Goal: Information Seeking & Learning: Learn about a topic

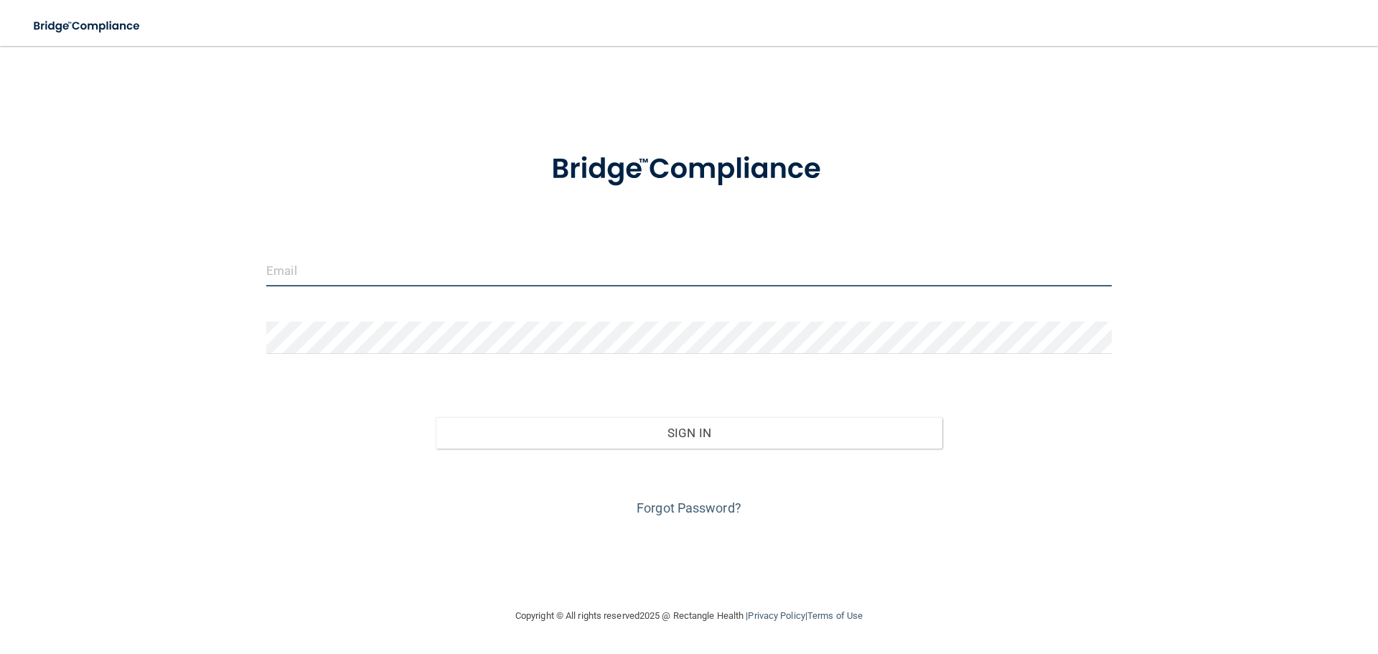
click at [472, 273] on input "email" at bounding box center [689, 270] width 846 height 32
type input "[EMAIL_ADDRESS][DOMAIN_NAME]"
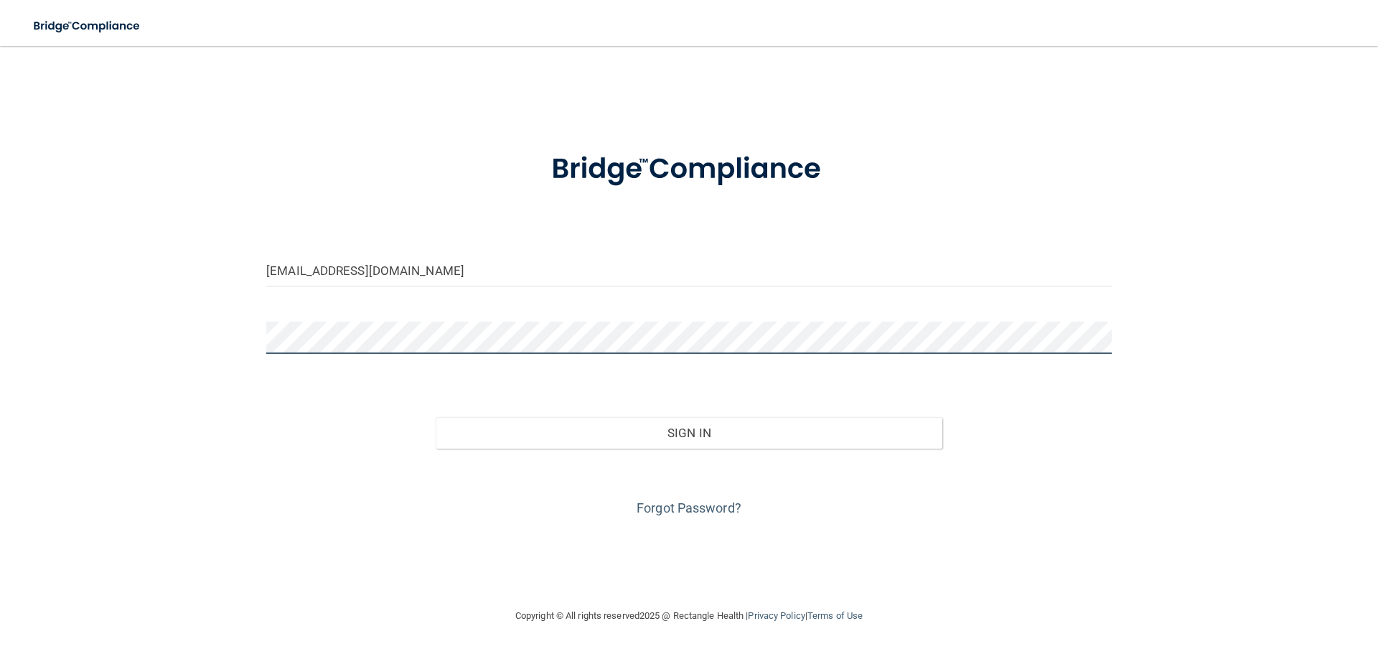
click at [436, 417] on button "Sign In" at bounding box center [690, 433] width 508 height 32
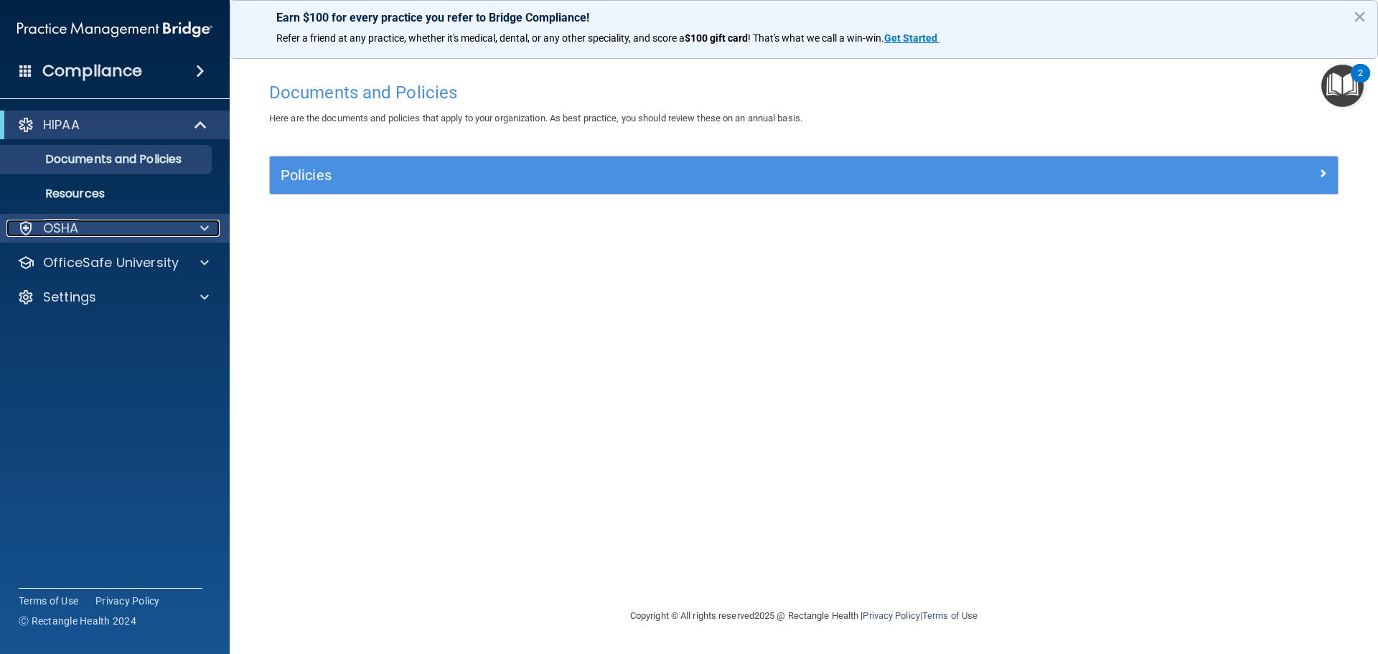
click at [162, 223] on div "OSHA" at bounding box center [95, 228] width 178 height 17
click at [164, 223] on div "OSHA" at bounding box center [95, 228] width 178 height 17
click at [166, 127] on div "HIPAA" at bounding box center [94, 124] width 177 height 17
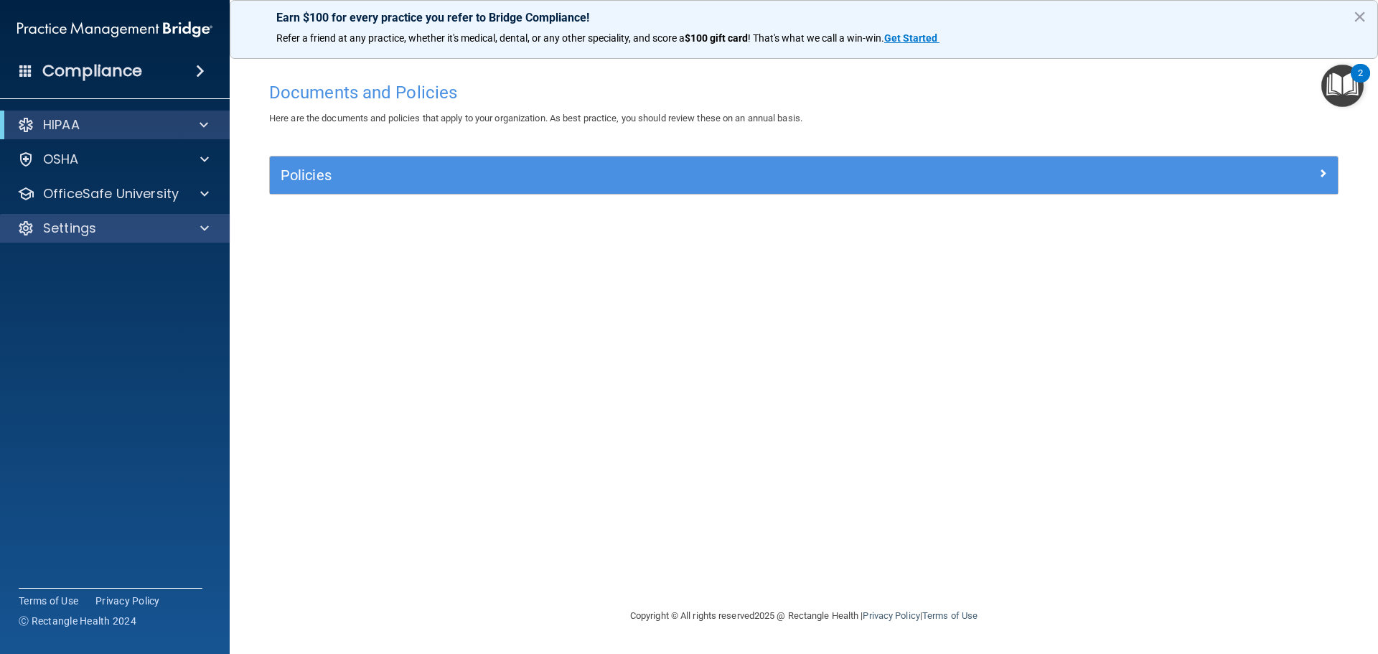
click at [129, 219] on div "Settings" at bounding box center [115, 228] width 230 height 29
click at [206, 226] on span at bounding box center [204, 228] width 9 height 17
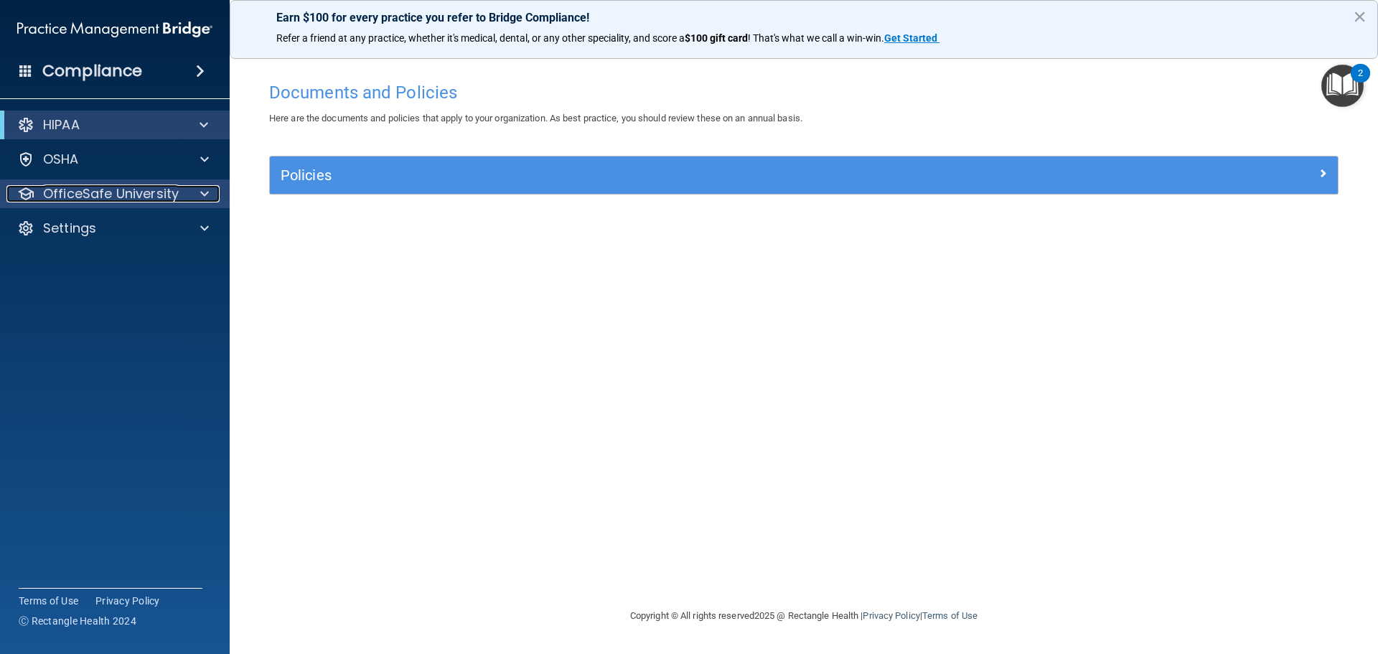
click at [207, 196] on span at bounding box center [204, 193] width 9 height 17
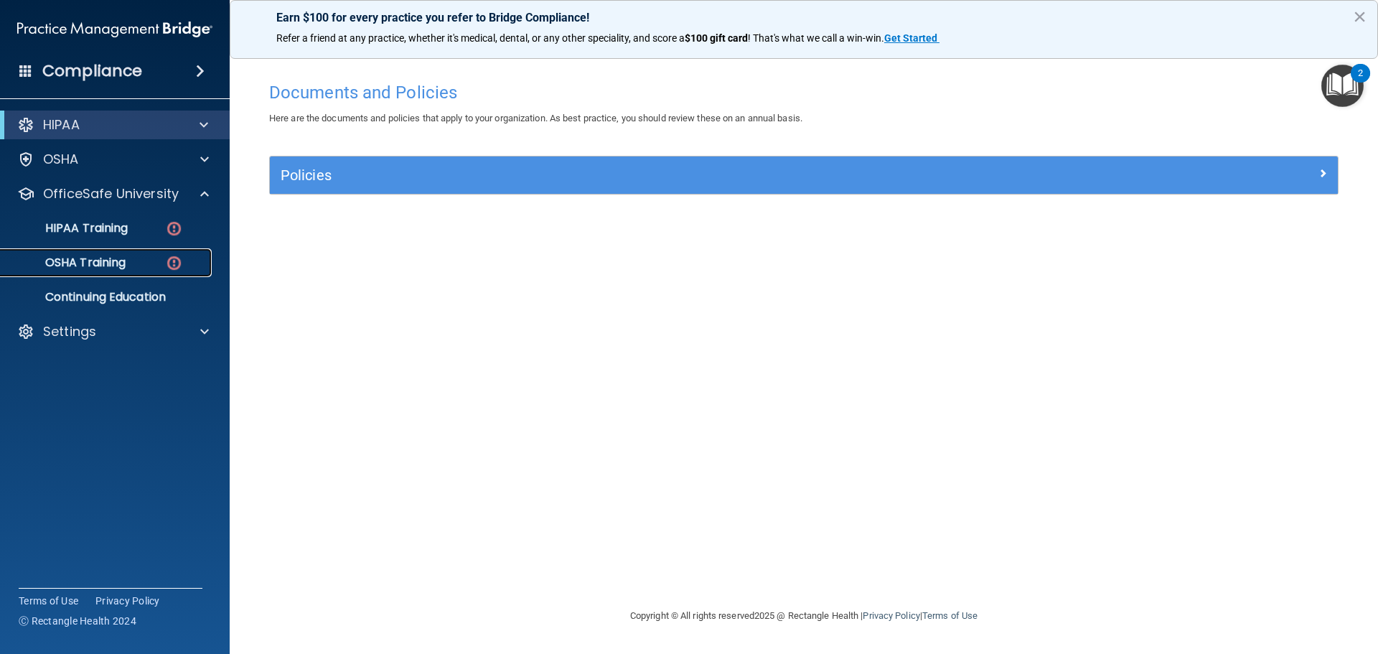
click at [114, 261] on p "OSHA Training" at bounding box center [67, 263] width 116 height 14
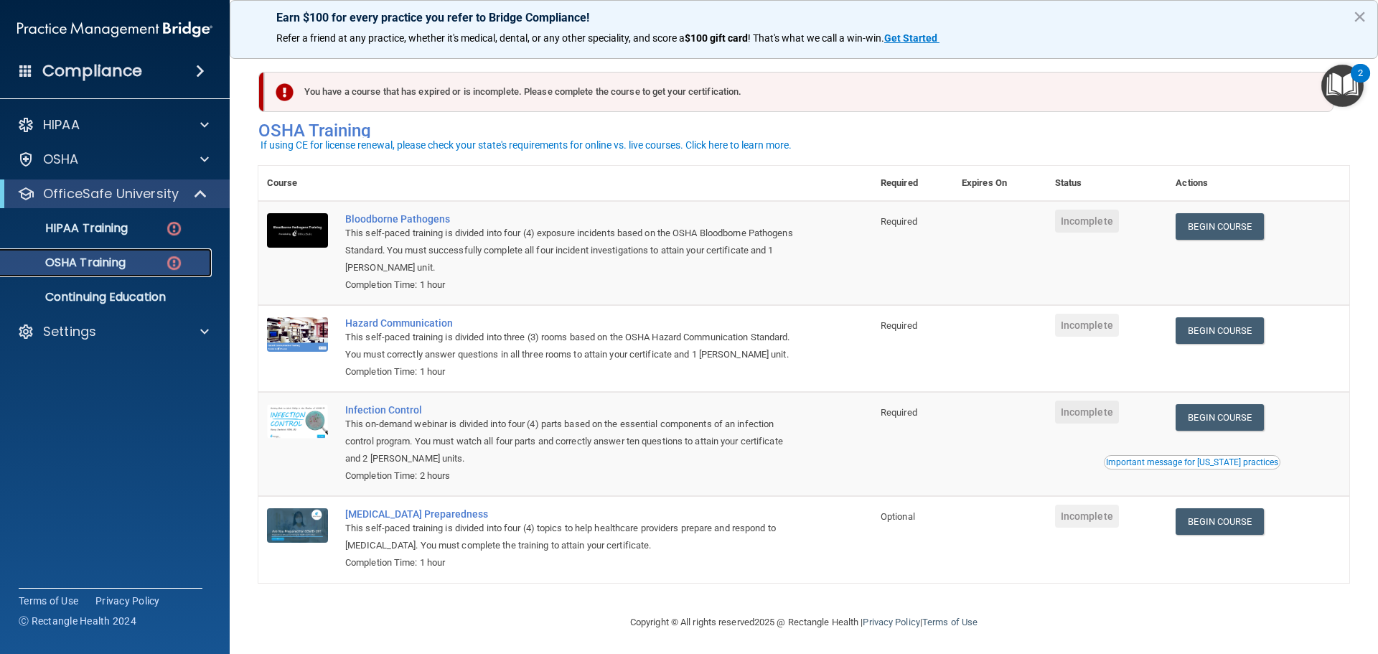
scroll to position [24, 0]
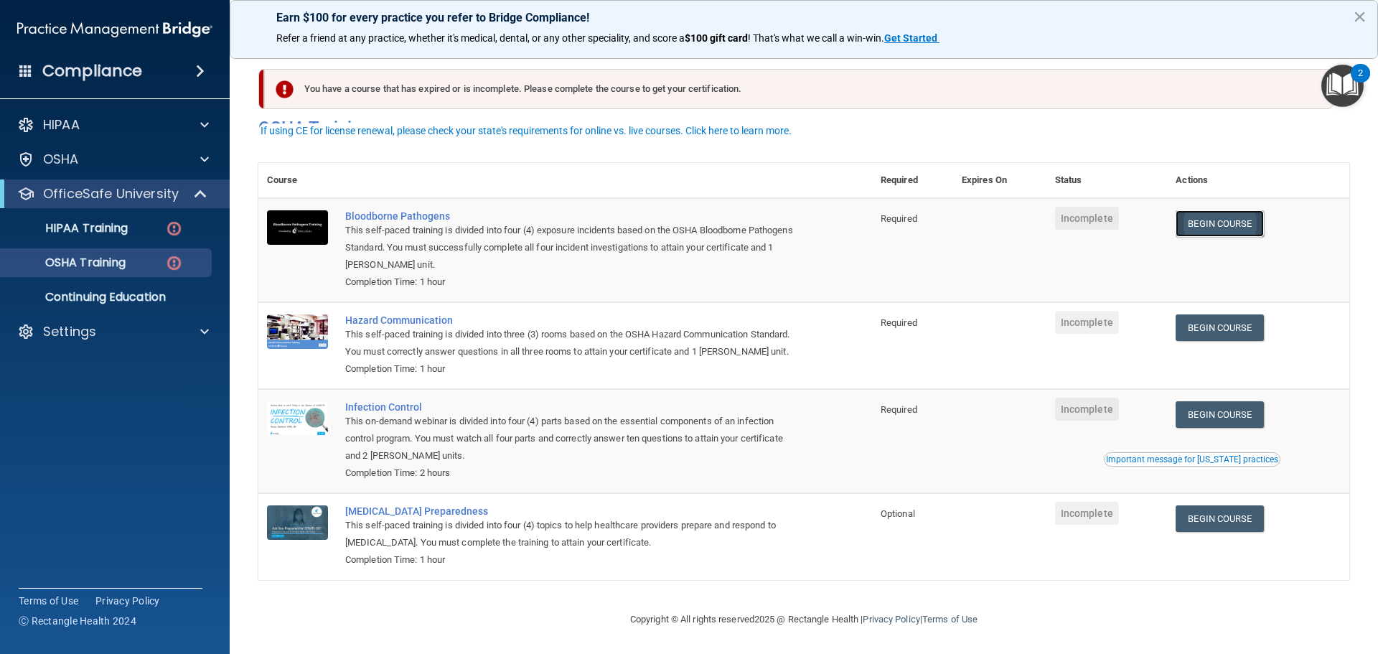
click at [1199, 210] on link "Begin Course" at bounding box center [1220, 223] width 88 height 27
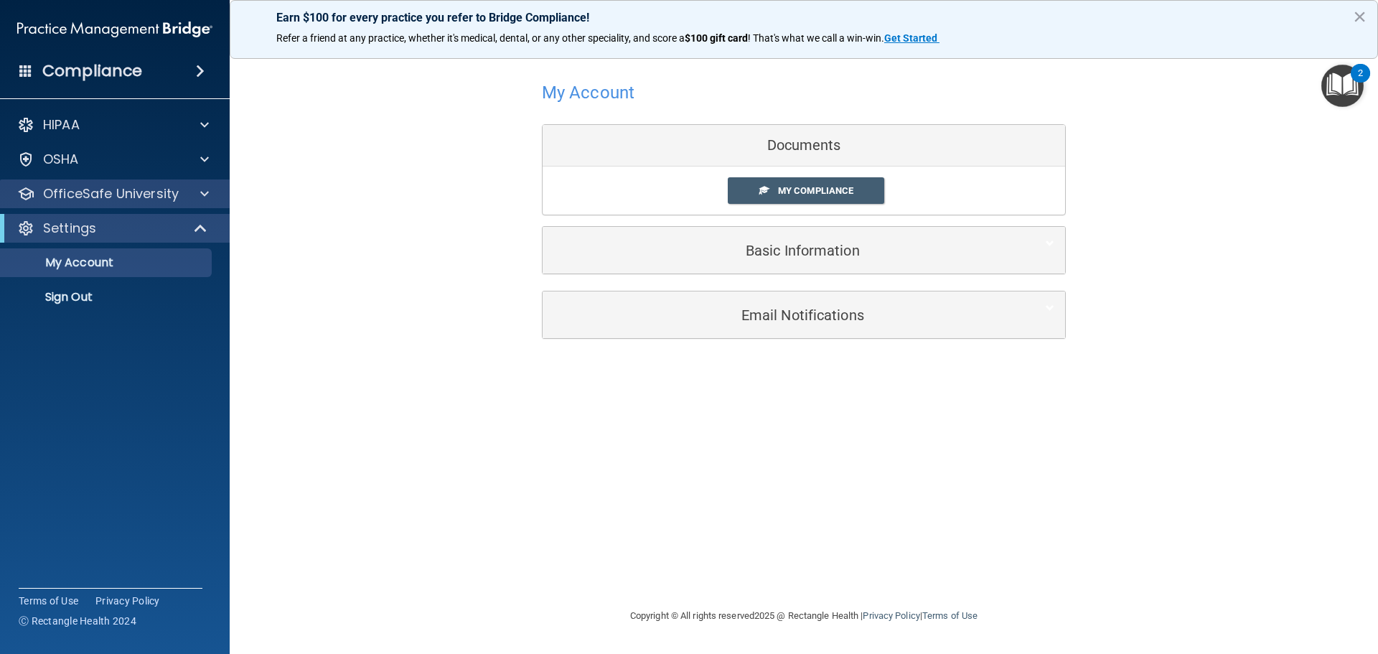
click at [119, 202] on div "OfficeSafe University" at bounding box center [115, 193] width 230 height 29
click at [206, 198] on span at bounding box center [204, 193] width 9 height 17
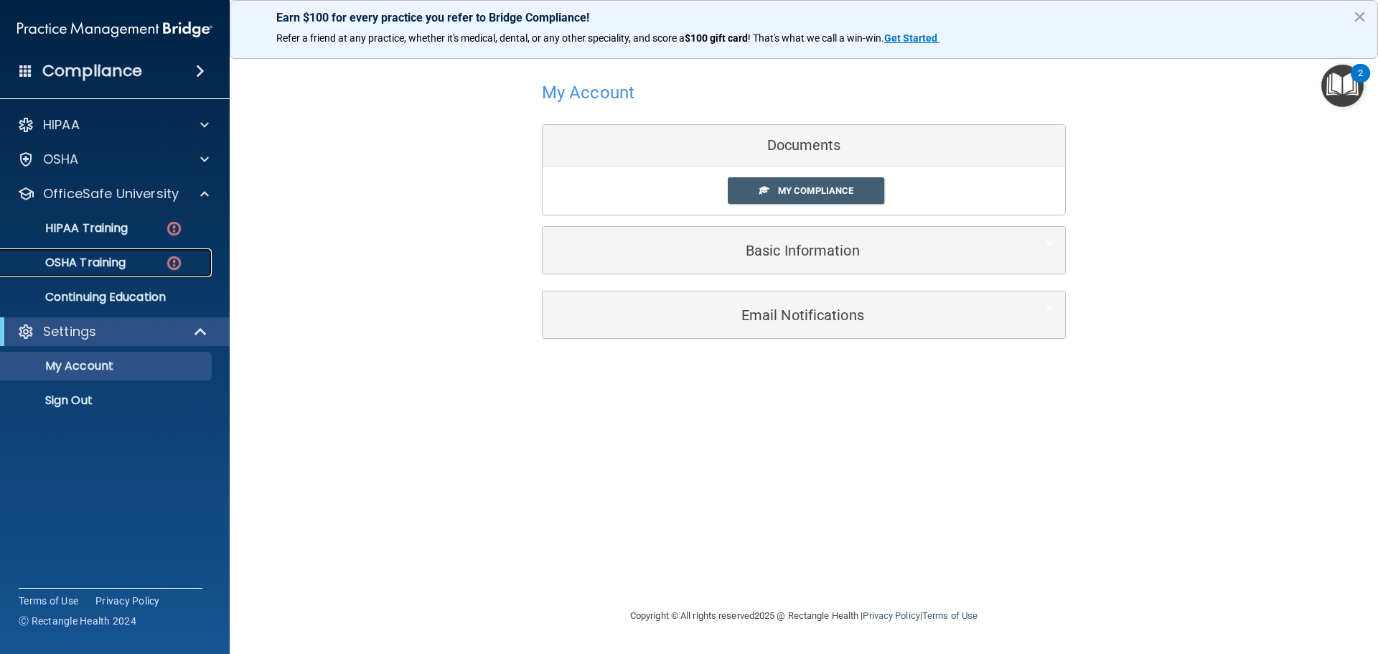
click at [133, 258] on div "OSHA Training" at bounding box center [107, 263] width 196 height 14
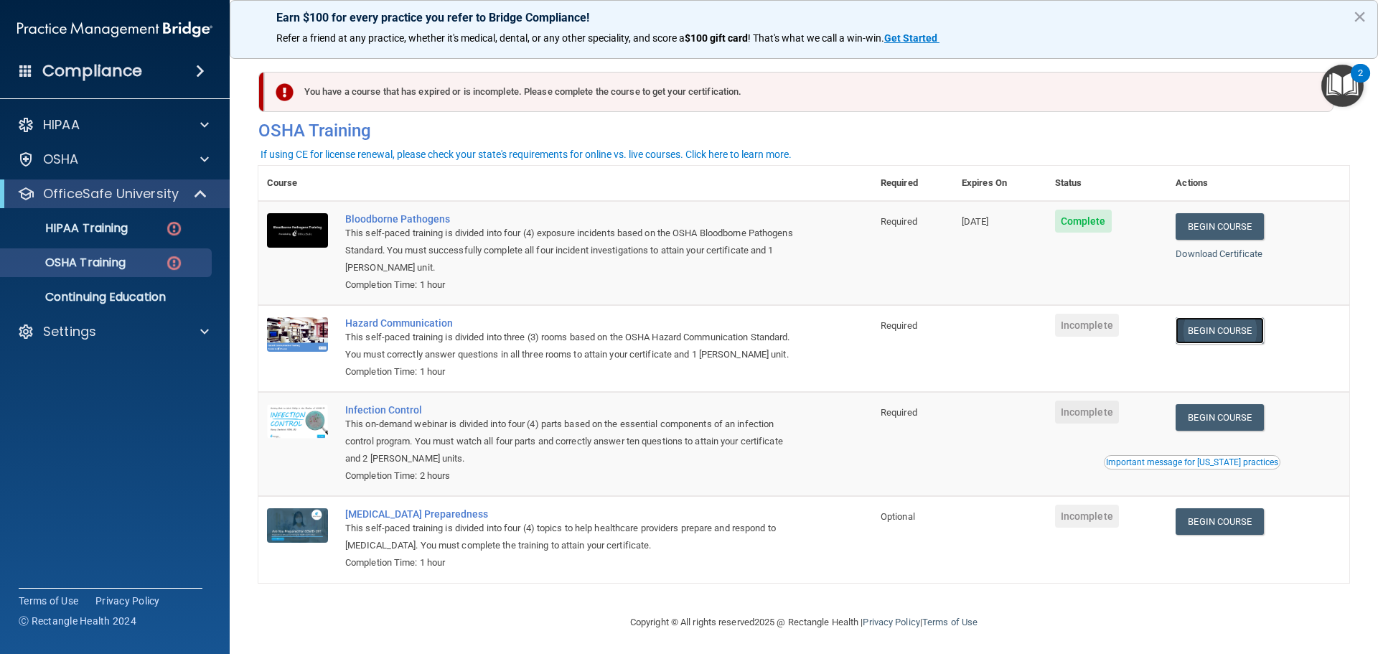
click at [1195, 337] on link "Begin Course" at bounding box center [1220, 330] width 88 height 27
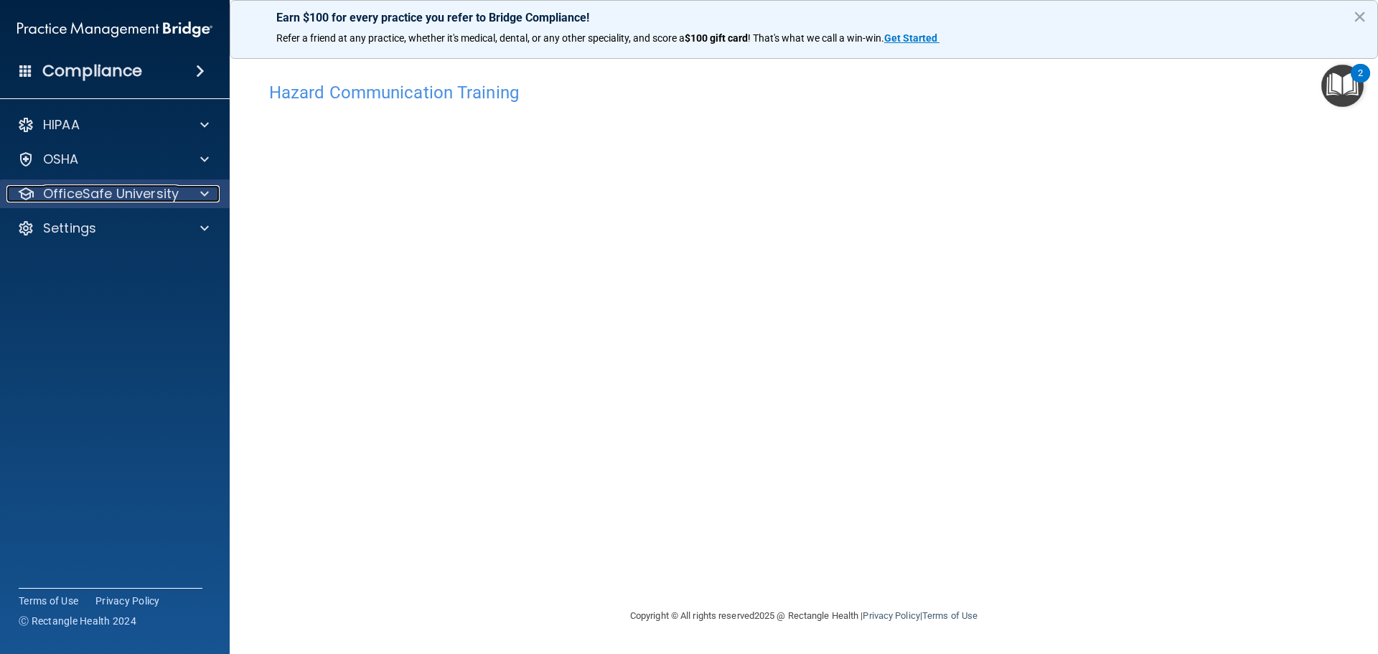
click at [157, 195] on p "OfficeSafe University" at bounding box center [111, 193] width 136 height 17
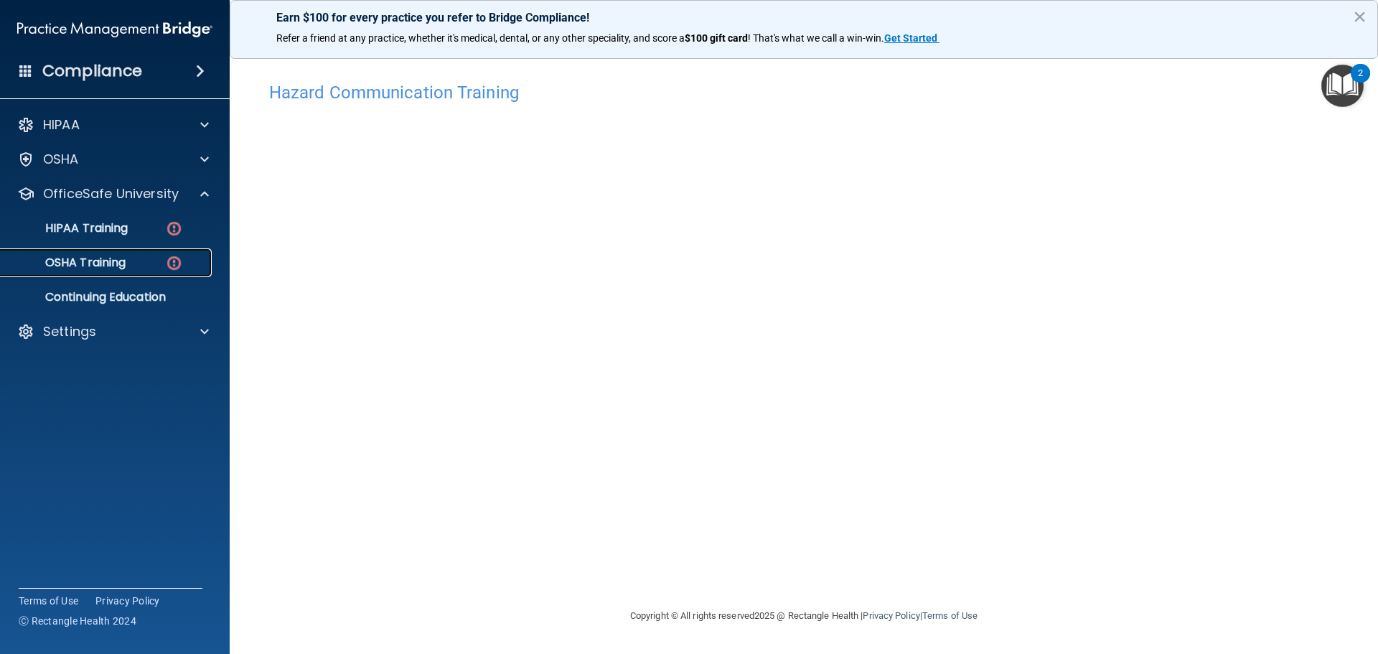
click at [149, 263] on div "OSHA Training" at bounding box center [107, 263] width 196 height 14
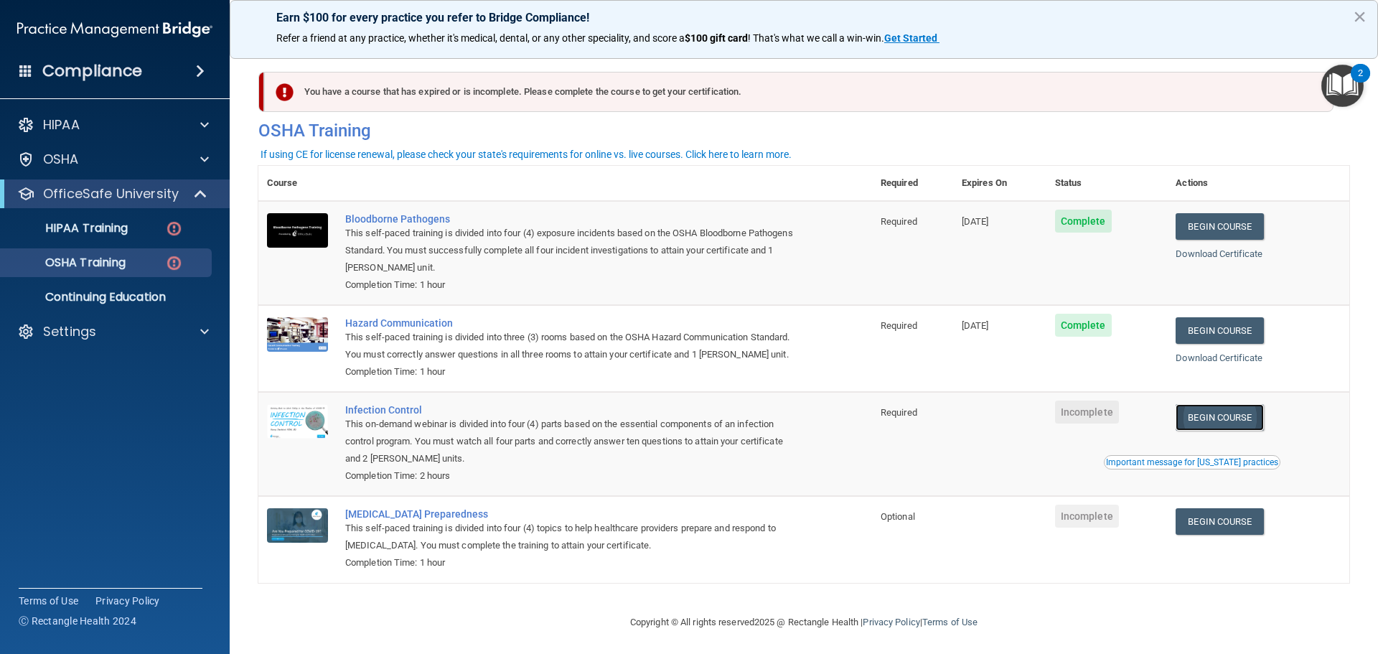
click at [1212, 431] on link "Begin Course" at bounding box center [1220, 417] width 88 height 27
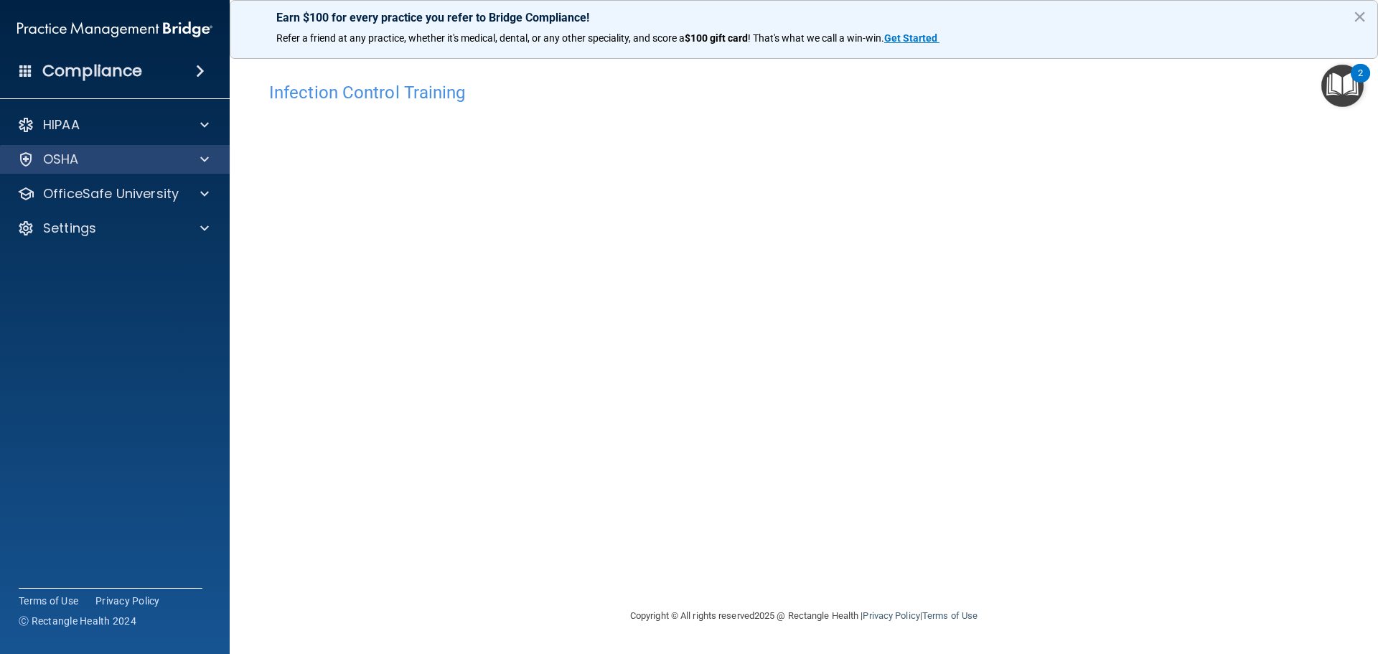
click at [177, 169] on div "OSHA" at bounding box center [115, 159] width 230 height 29
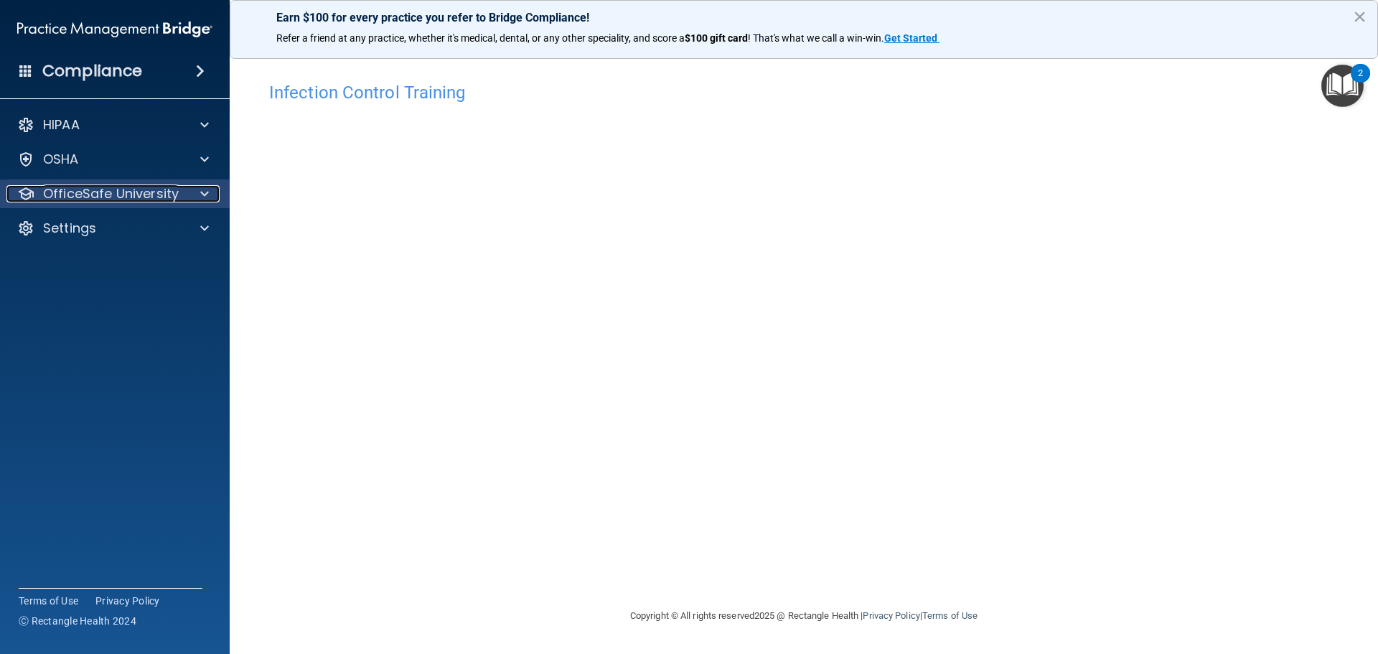
click at [202, 190] on span at bounding box center [204, 193] width 9 height 17
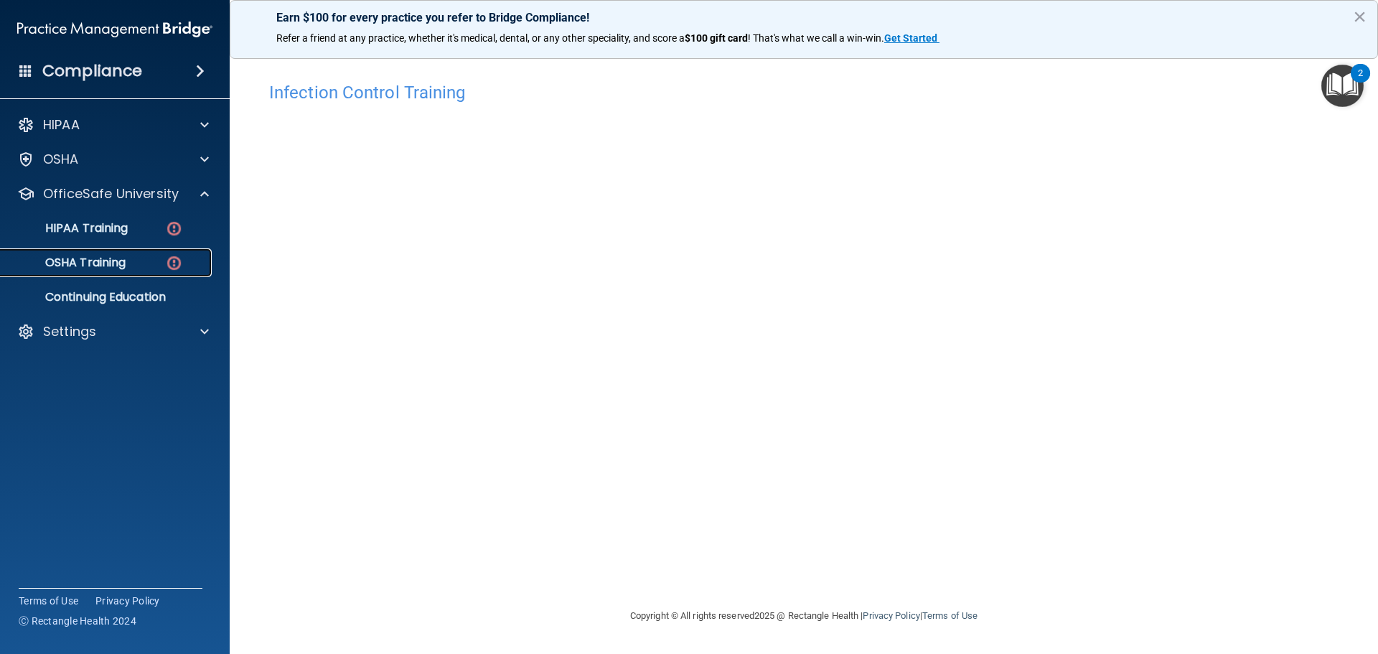
click at [144, 261] on div "OSHA Training" at bounding box center [107, 263] width 196 height 14
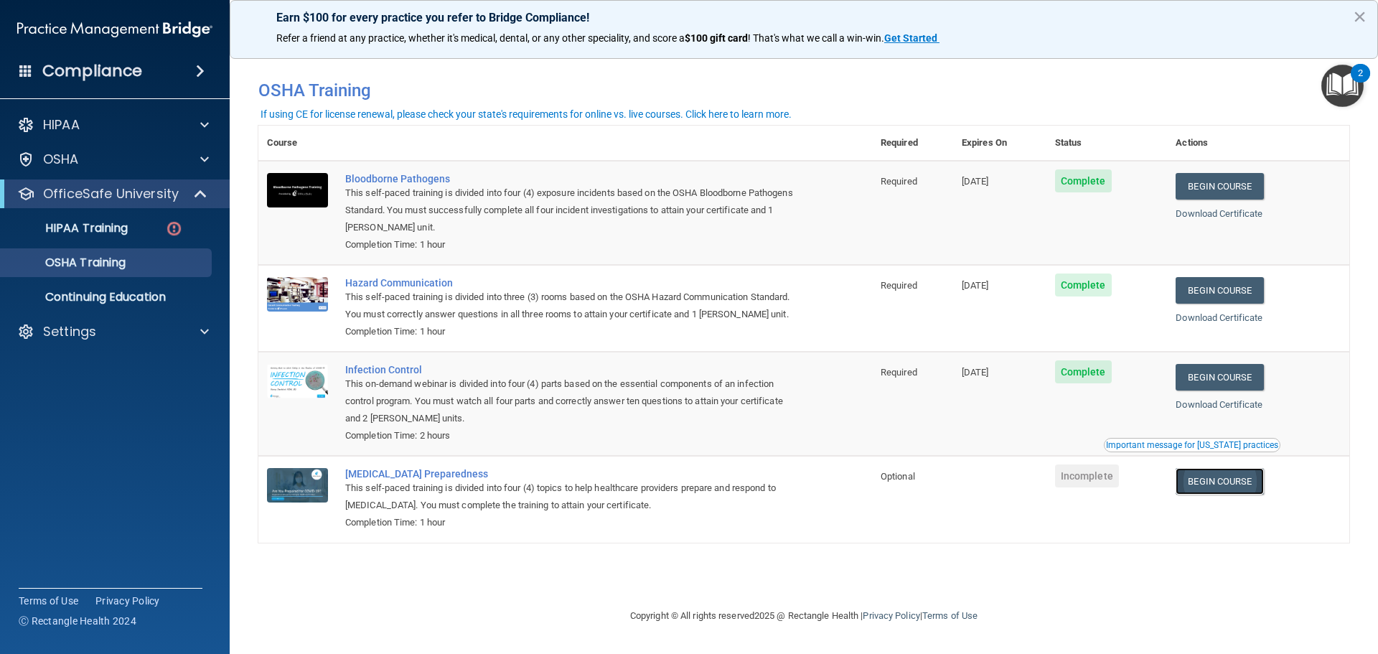
click at [1247, 489] on link "Begin Course" at bounding box center [1220, 481] width 88 height 27
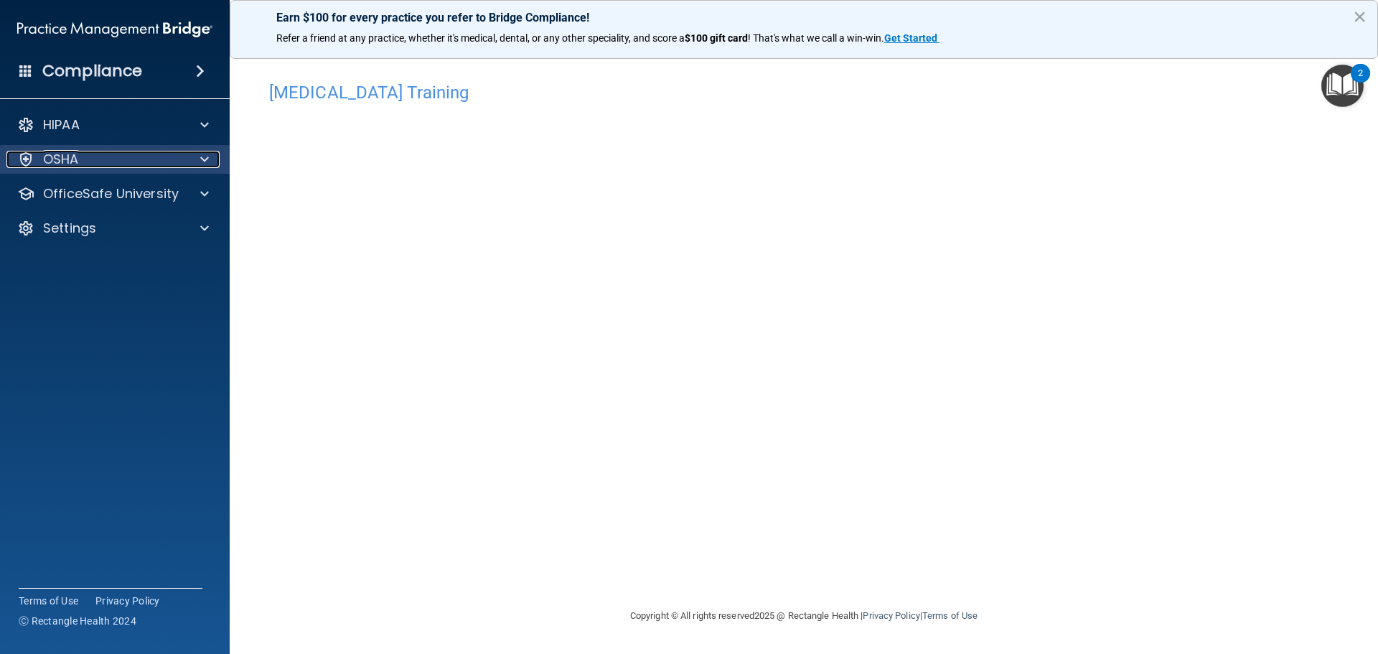
click at [149, 162] on div "OSHA" at bounding box center [95, 159] width 178 height 17
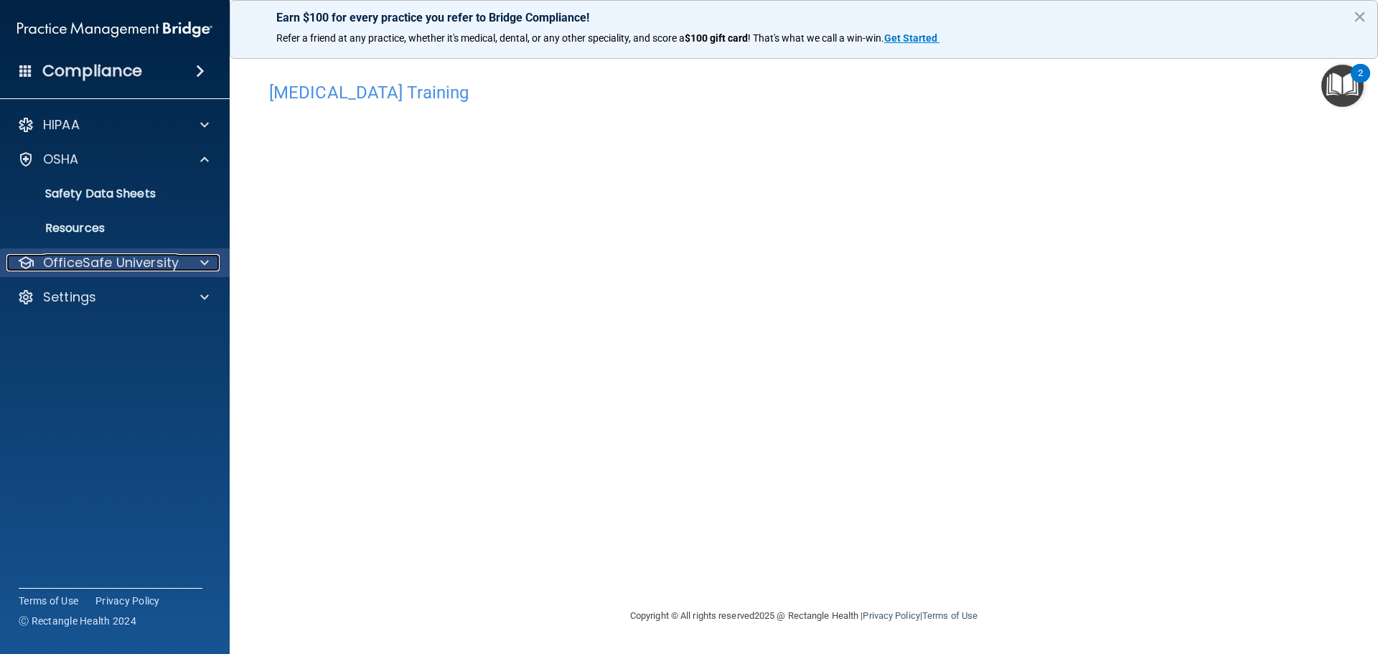
click at [133, 256] on p "OfficeSafe University" at bounding box center [111, 262] width 136 height 17
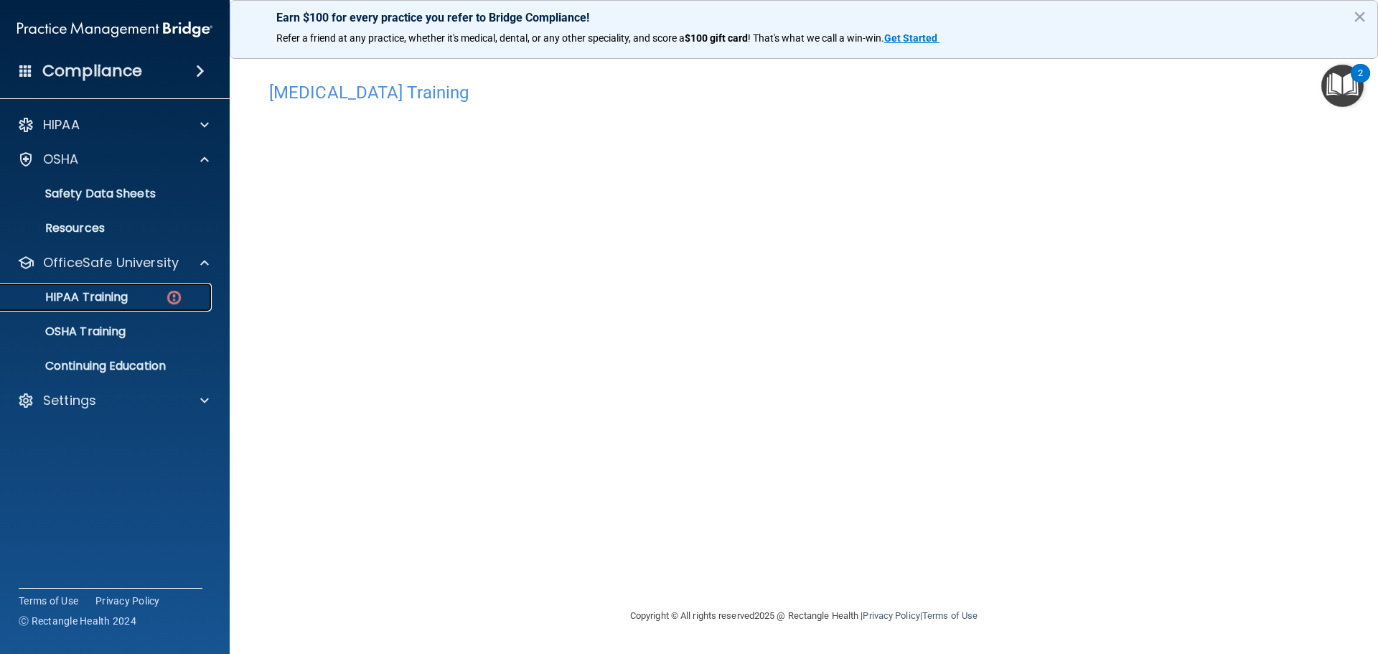
click at [139, 300] on div "HIPAA Training" at bounding box center [107, 297] width 196 height 14
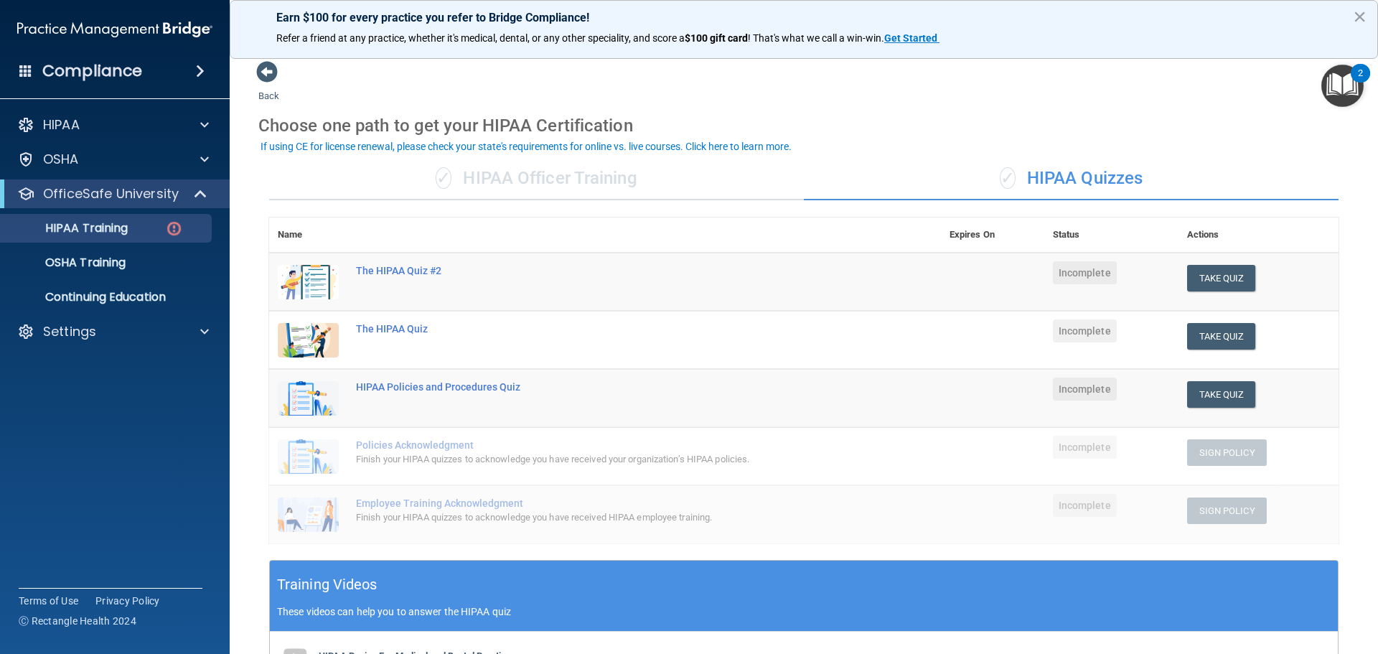
click at [558, 183] on div "✓ HIPAA Officer Training" at bounding box center [536, 178] width 535 height 43
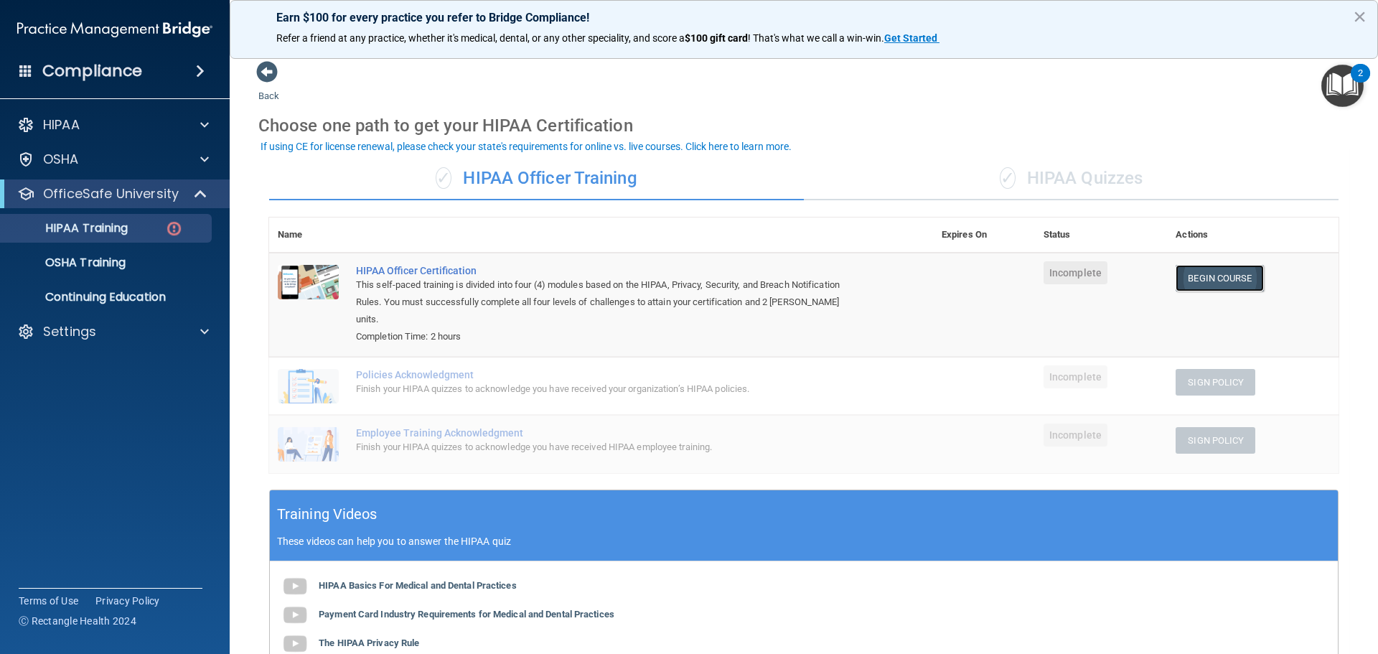
click at [1211, 283] on link "Begin Course" at bounding box center [1220, 278] width 88 height 27
